Goal: Communication & Community: Answer question/provide support

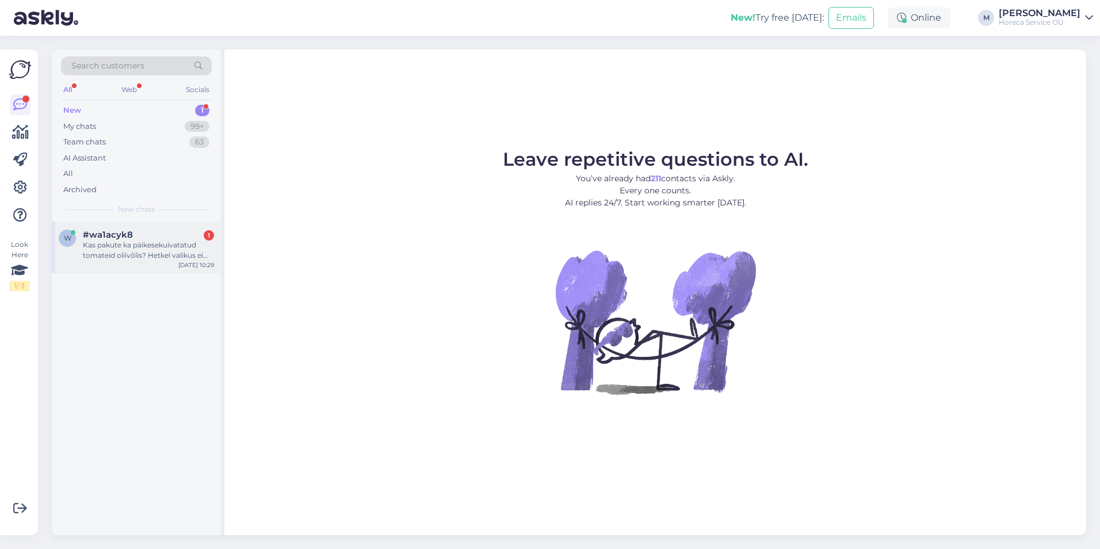
drag, startPoint x: 126, startPoint y: 239, endPoint x: 153, endPoint y: 240, distance: 27.1
click at [127, 239] on span "#wa1acyk8" at bounding box center [108, 234] width 50 height 10
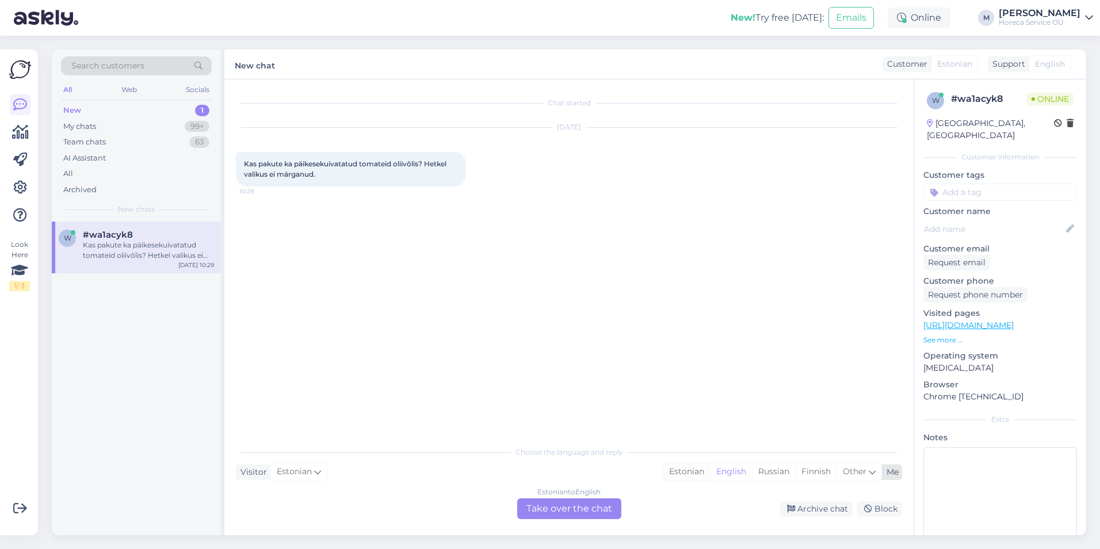
click at [675, 470] on div "Estonian" at bounding box center [686, 471] width 47 height 17
click at [569, 505] on div "Estonian to Estonian Take over the chat" at bounding box center [569, 508] width 104 height 21
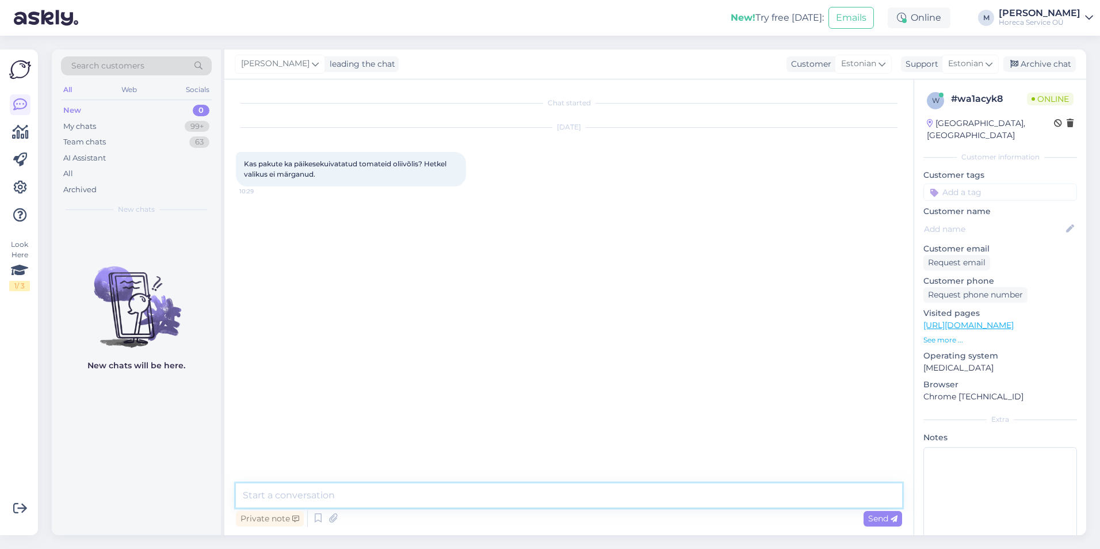
click at [375, 497] on textarea at bounding box center [569, 495] width 666 height 24
type textarea "Tere! Ka"
drag, startPoint x: 328, startPoint y: 497, endPoint x: 92, endPoint y: 491, distance: 235.9
click at [127, 486] on div "Search customers All Web Socials New 0 My chats 99+ Team chats 63 AI Assistant …" at bounding box center [569, 291] width 1034 height 485
drag, startPoint x: 295, startPoint y: 164, endPoint x: 420, endPoint y: 163, distance: 125.4
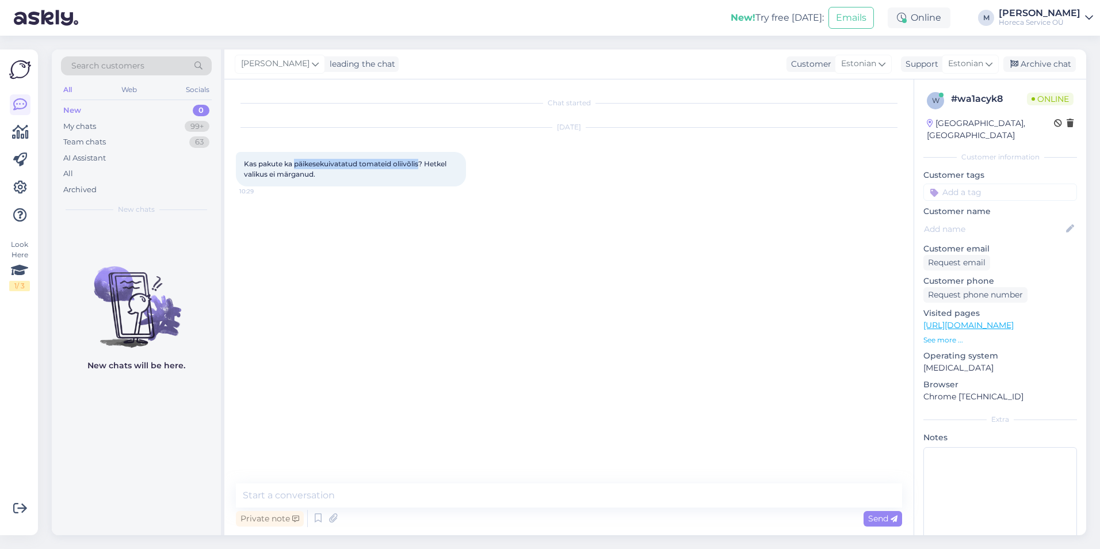
click at [420, 163] on span "Kas pakute ka päikesekuivatatud tomateid oliivõlis? Hetkel valikus ei märganud." at bounding box center [346, 168] width 204 height 19
copy span "päikesekuivatatud tomateid oliivõlis"
click at [435, 164] on span "Kas pakute ka päikesekuivatatud tomateid oliivõlis? Hetkel valikus ei märganud." at bounding box center [346, 168] width 204 height 19
drag, startPoint x: 424, startPoint y: 161, endPoint x: 240, endPoint y: 164, distance: 183.5
click at [240, 164] on div "Kas pakute ka päikesekuivatatud tomateid oliivõlis? Hetkel valikus ei märganud.…" at bounding box center [351, 169] width 230 height 35
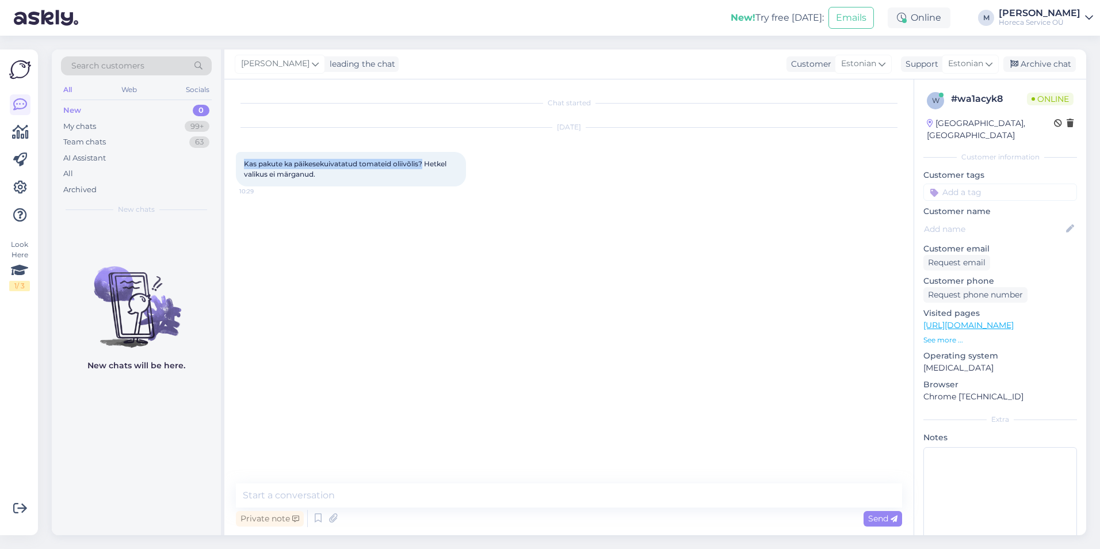
copy span "Kas pakute ka päikesekuivatatud tomateid oliivõlis?"
click at [350, 493] on textarea at bounding box center [569, 495] width 666 height 24
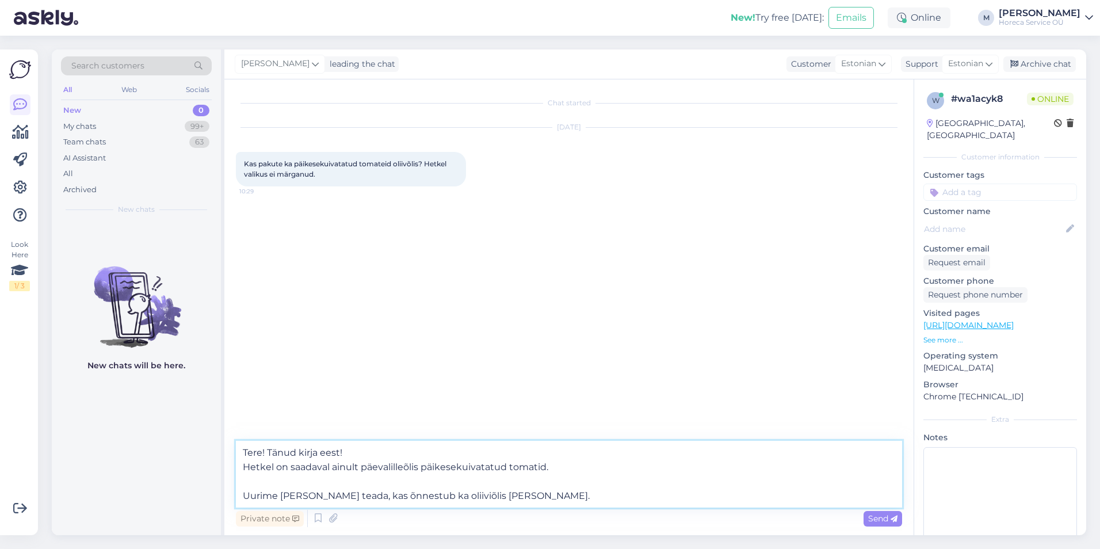
drag, startPoint x: 495, startPoint y: 496, endPoint x: 470, endPoint y: 496, distance: 25.3
click at [470, 496] on textarea "Tere! Tänud kirja eest! Hetkel on saadaval ainult päevalilleõlis päikesekuivata…" at bounding box center [569, 474] width 666 height 67
drag, startPoint x: 514, startPoint y: 494, endPoint x: 468, endPoint y: 491, distance: 46.1
click at [468, 491] on textarea "Tere! Tänud kirja eest! Hetkel on saadaval ainult päevalilleõlis päikesekuivata…" at bounding box center [569, 474] width 666 height 67
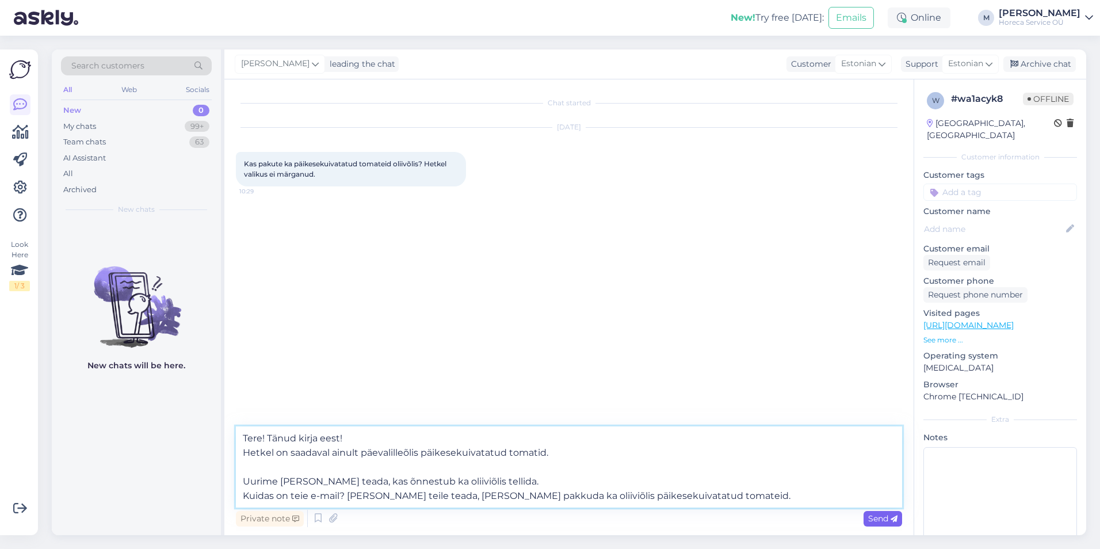
type textarea "Tere! Tänud kirja eest! Hetkel on saadaval ainult päevalilleõlis päikesekuivata…"
click at [878, 518] on span "Send" at bounding box center [882, 518] width 29 height 10
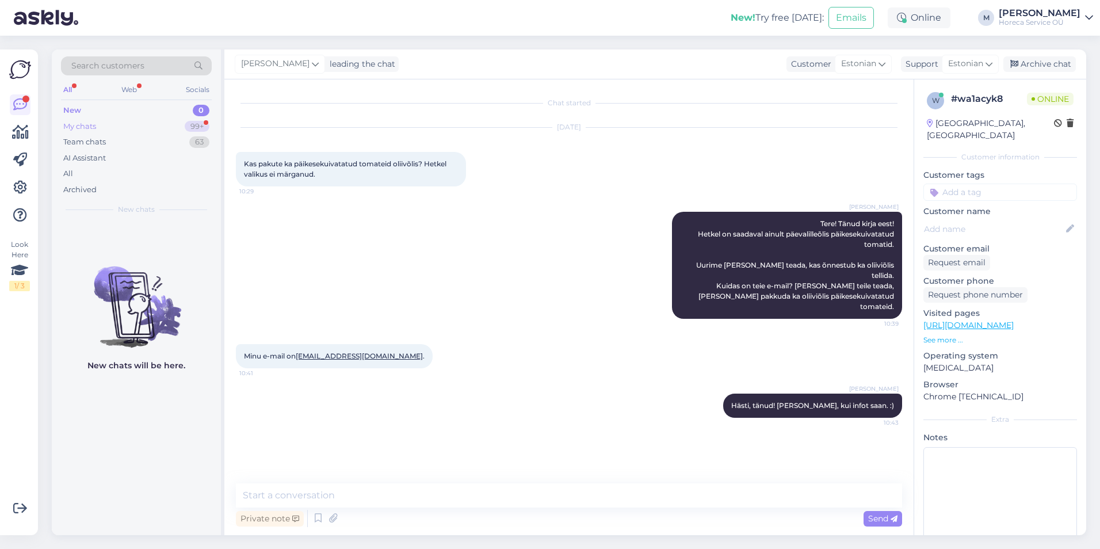
click at [147, 123] on div "My chats 99+" at bounding box center [136, 126] width 151 height 16
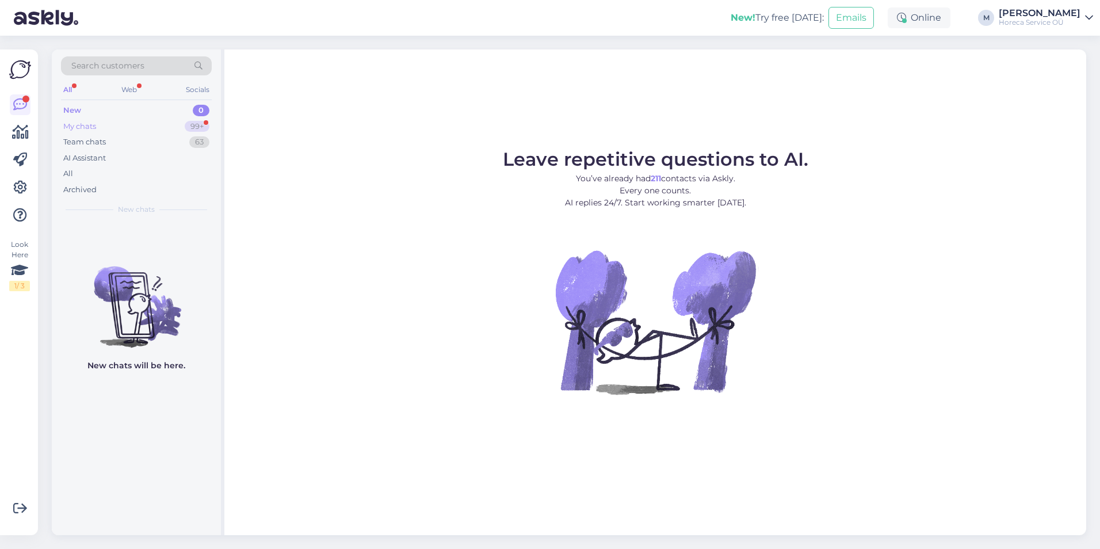
click at [151, 124] on div "My chats 99+" at bounding box center [136, 126] width 151 height 16
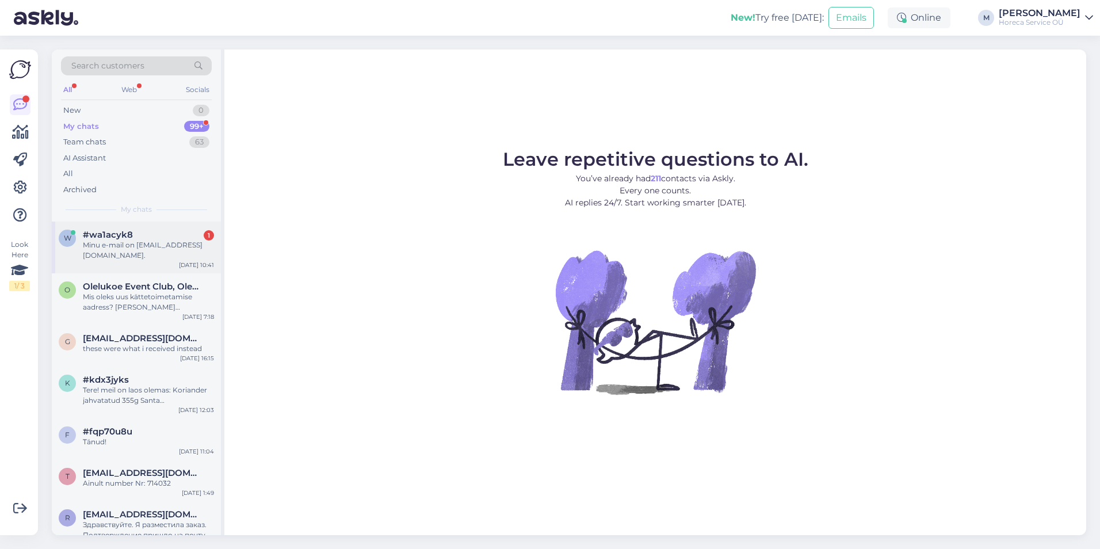
click at [129, 251] on div "Minu e-mail on kairi.maasepp@gmail.com." at bounding box center [148, 250] width 131 height 21
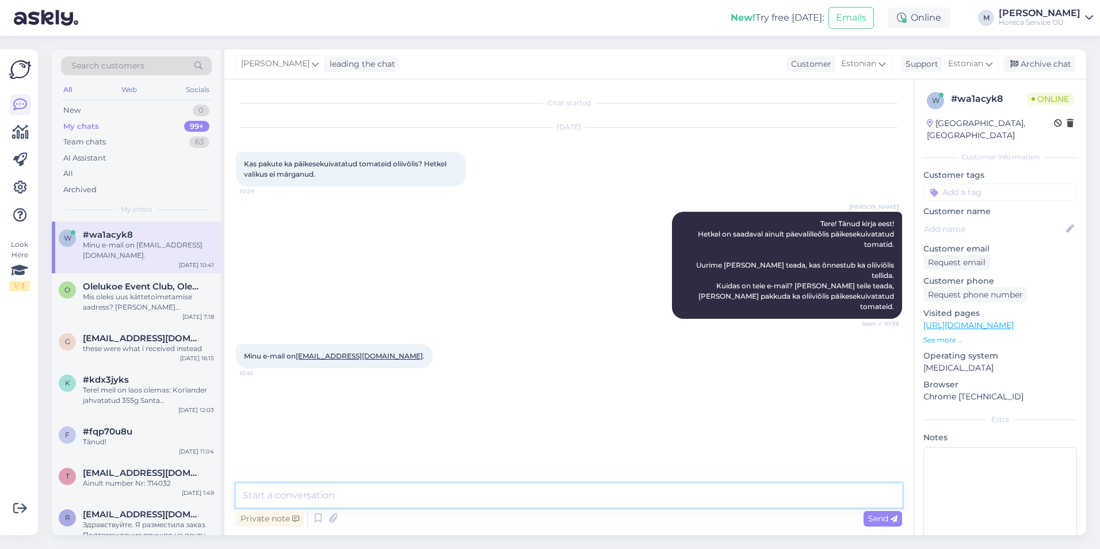
click at [462, 495] on textarea at bounding box center [569, 495] width 666 height 24
type textarea "Hästi, tänud! [PERSON_NAME], kui infot saan. :)"
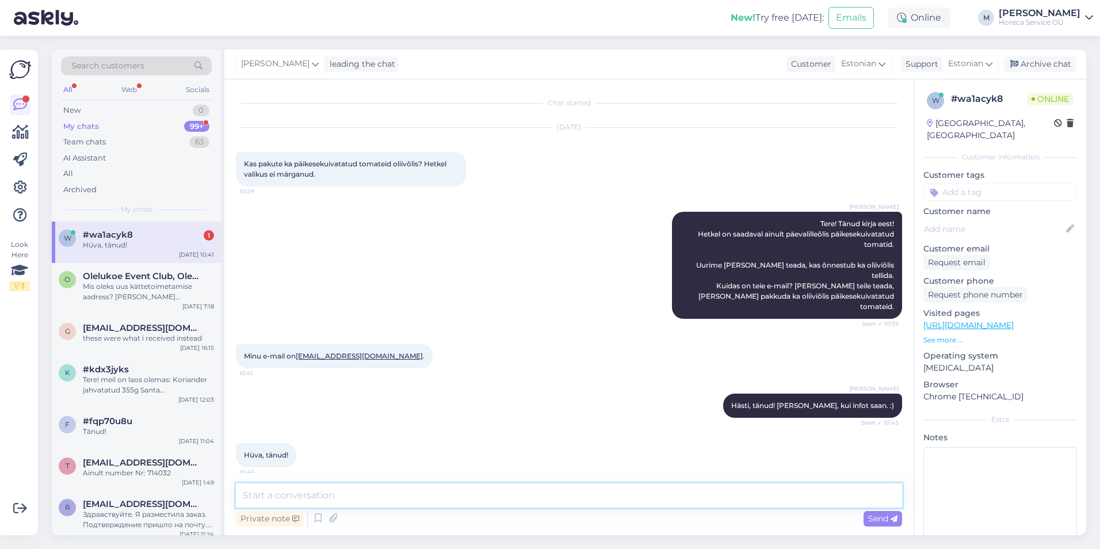
click at [469, 493] on textarea at bounding box center [569, 495] width 666 height 24
click at [125, 225] on div "w #wa1acyk8 1 Hüva, tänud! Aug 26 10:41" at bounding box center [136, 241] width 169 height 41
click at [399, 497] on textarea at bounding box center [569, 495] width 666 height 24
click at [158, 108] on div "New 1" at bounding box center [136, 110] width 151 height 16
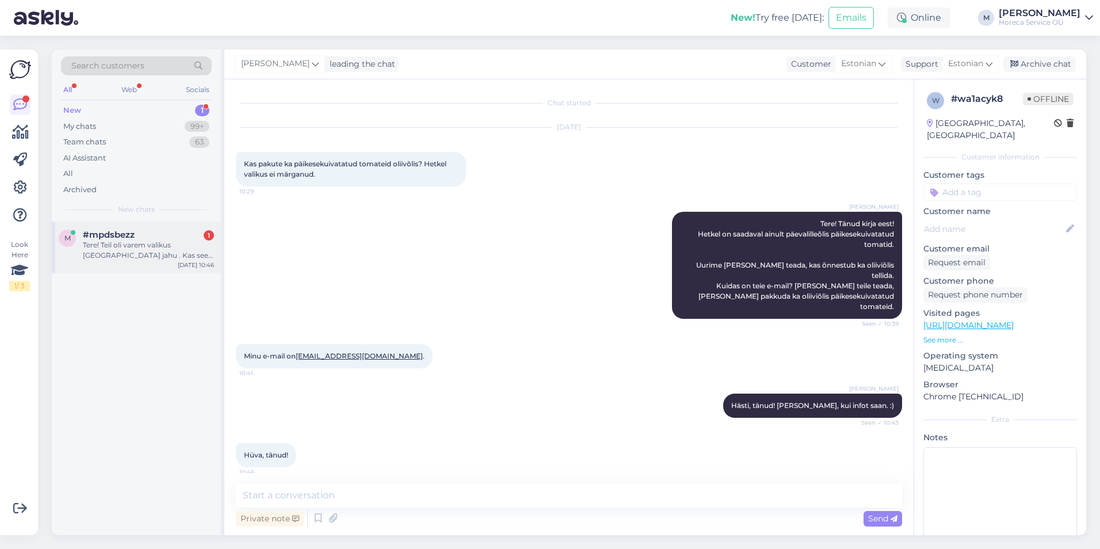
click at [136, 239] on div "#mpdsbezz 1" at bounding box center [148, 234] width 131 height 10
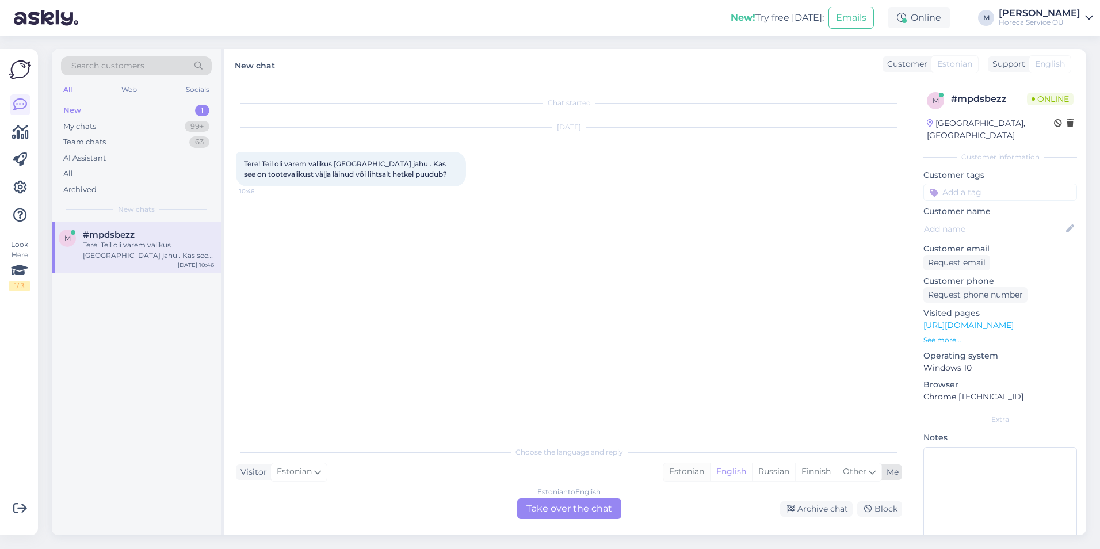
click at [683, 469] on div "Estonian" at bounding box center [686, 471] width 47 height 17
click at [569, 512] on div "Estonian to Estonian Take over the chat" at bounding box center [569, 508] width 104 height 21
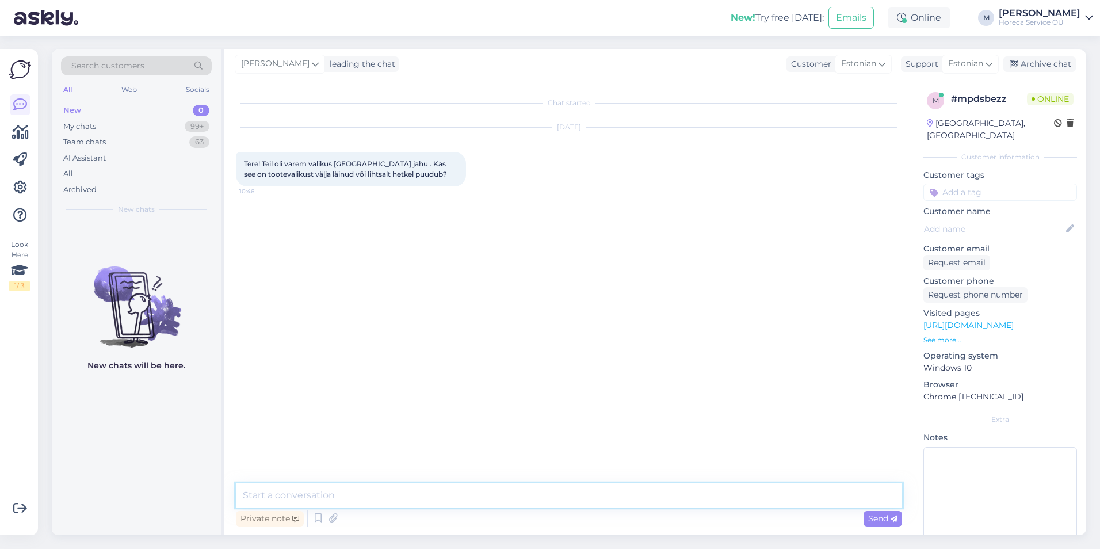
click at [548, 492] on textarea at bounding box center [569, 495] width 666 height 24
paste textarea "Rukkilinnasejahu 5kg Balti Veski"
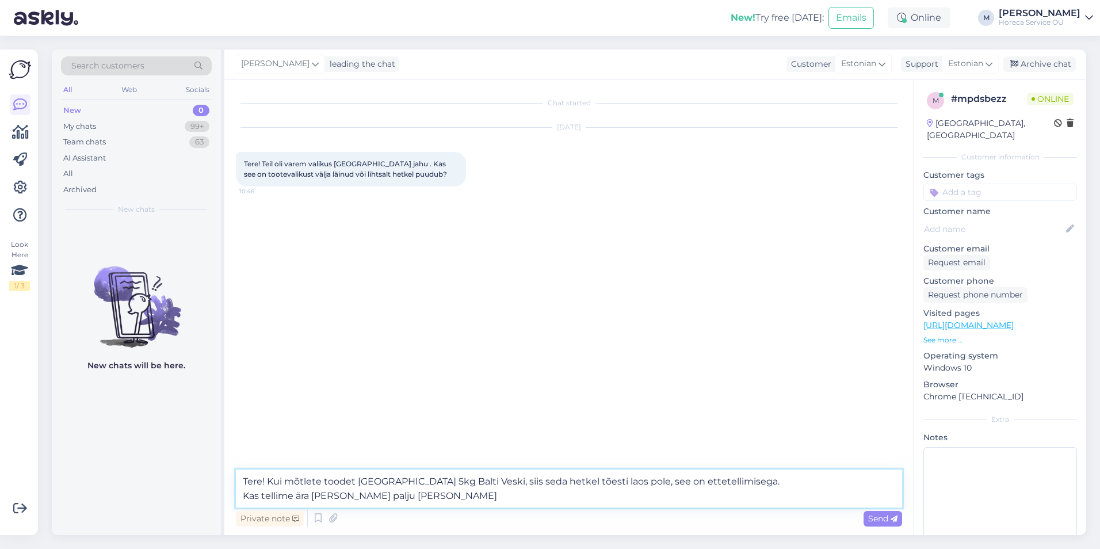
type textarea "Tere! Kui mõtlete toodet Rukkilinnasejahu 5kg Balti Veski, siis seda hetkel tõe…"
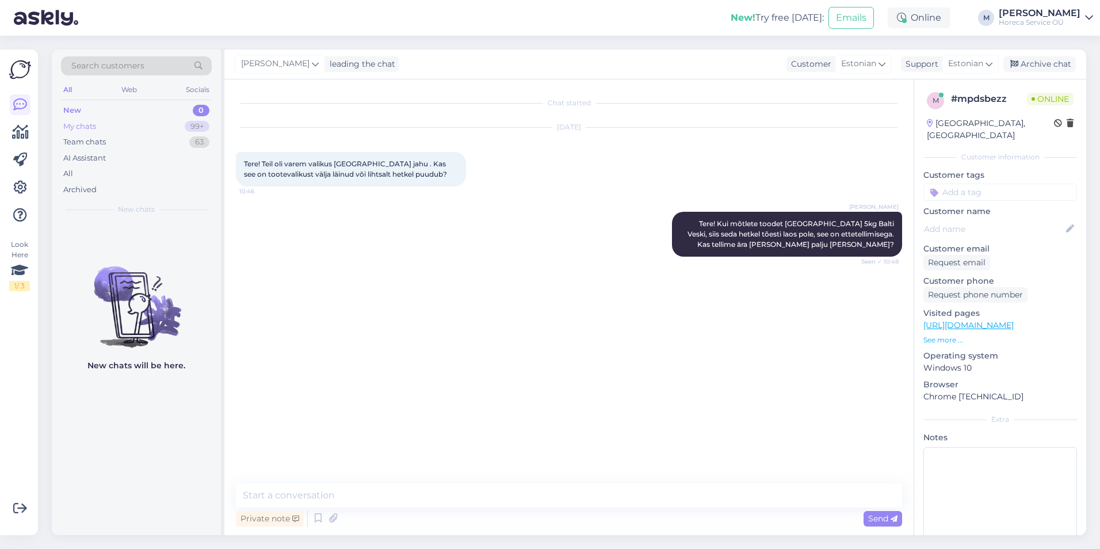
click at [86, 121] on div "My chats" at bounding box center [79, 127] width 33 height 12
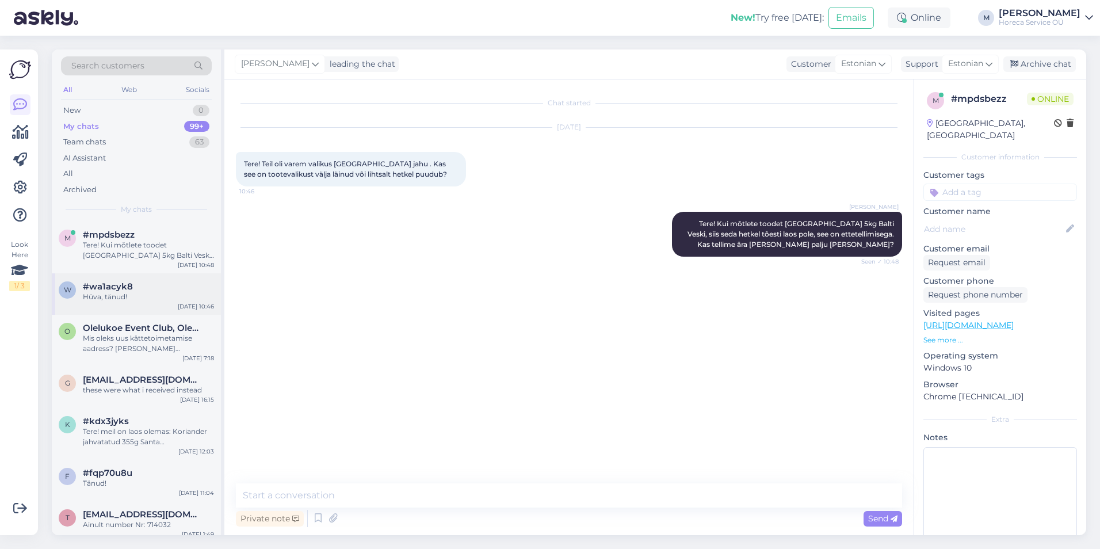
click at [131, 299] on div "Hüva, tänud!" at bounding box center [148, 297] width 131 height 10
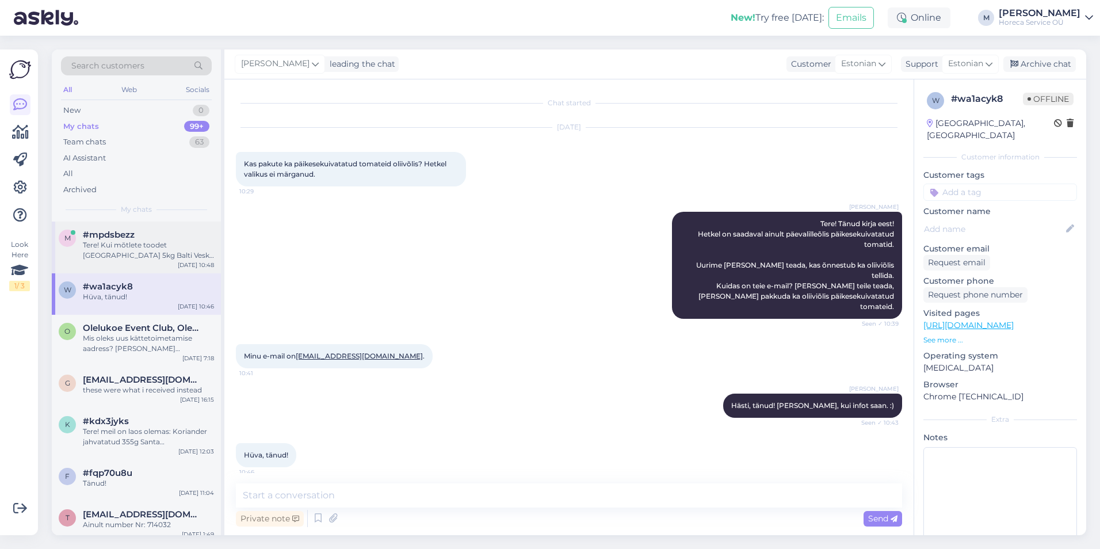
click at [125, 236] on span "#mpdsbezz" at bounding box center [109, 234] width 52 height 10
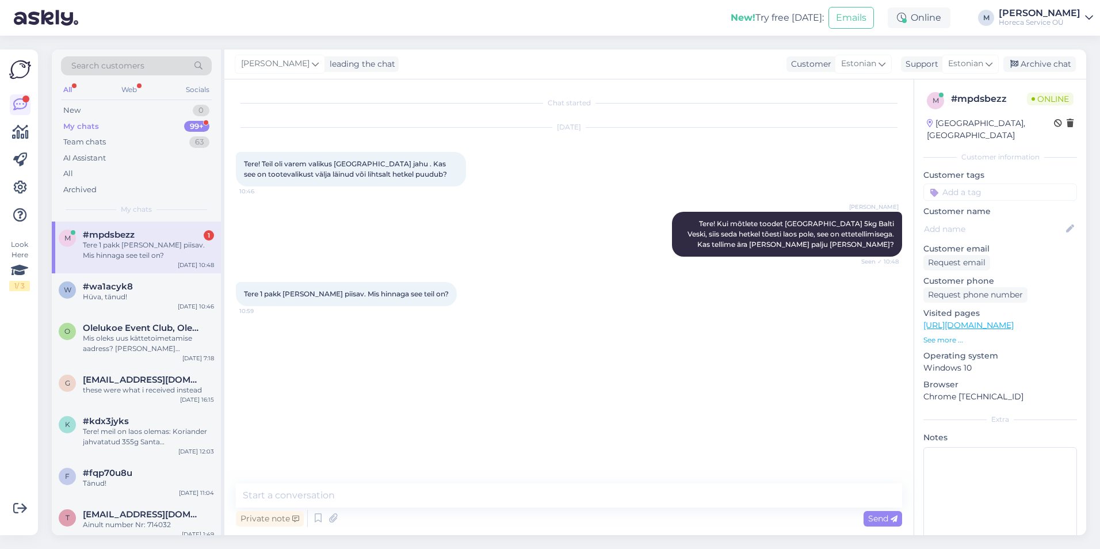
click at [122, 254] on div "Tere 1 pakk oleks meile piisav. Mis hinnaga see teil on?" at bounding box center [148, 250] width 131 height 21
click at [346, 499] on textarea at bounding box center [569, 495] width 666 height 24
click at [107, 289] on span "#wa1acyk8" at bounding box center [108, 286] width 50 height 10
